Goal: Task Accomplishment & Management: Manage account settings

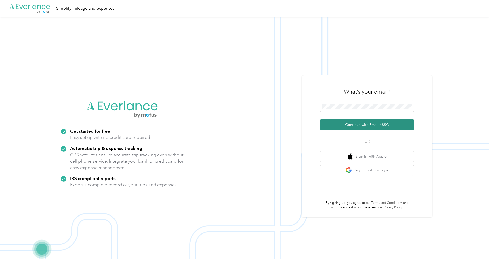
click at [367, 124] on button "Continue with Email / SSO" at bounding box center [367, 124] width 94 height 11
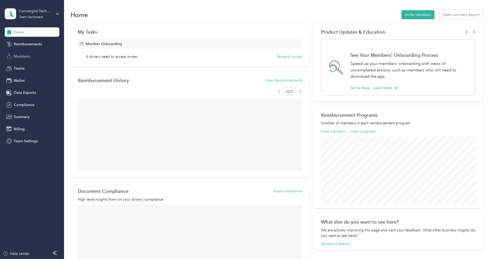
click at [30, 55] on div "Members" at bounding box center [32, 56] width 55 height 9
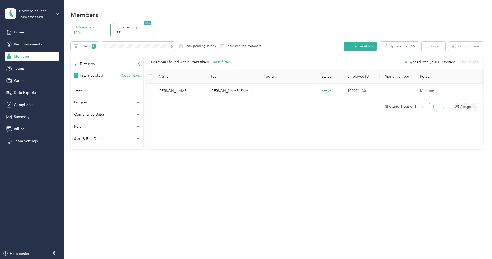
click at [255, 93] on td "[PERSON_NAME][EMAIL_ADDRESS][DOMAIN_NAME]" at bounding box center [232, 91] width 52 height 15
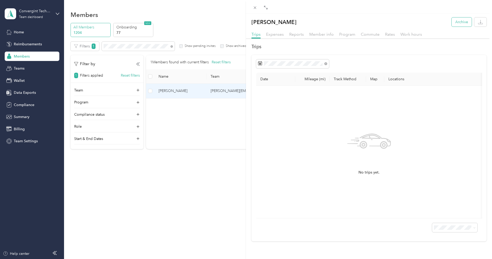
click at [463, 19] on button "Archive" at bounding box center [462, 21] width 20 height 9
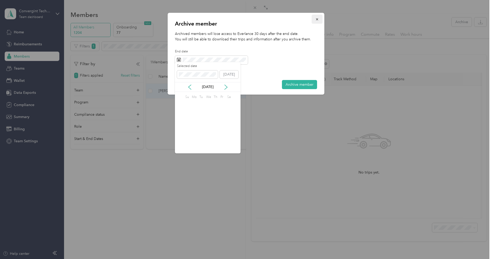
click at [319, 20] on button "button" at bounding box center [316, 19] width 11 height 9
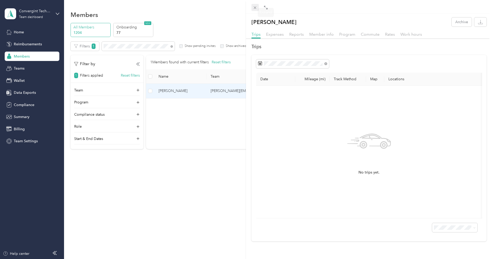
click at [256, 5] on icon at bounding box center [255, 7] width 4 height 4
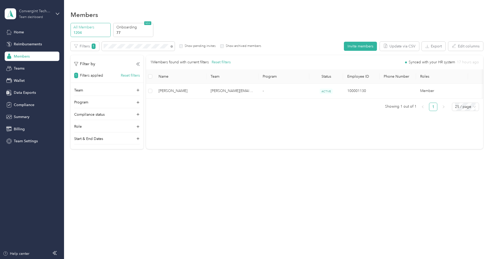
click at [28, 16] on div "Team dashboard" at bounding box center [31, 17] width 24 height 3
click at [24, 65] on div "Log out" at bounding box center [19, 65] width 20 height 5
